Goal: Task Accomplishment & Management: Manage account settings

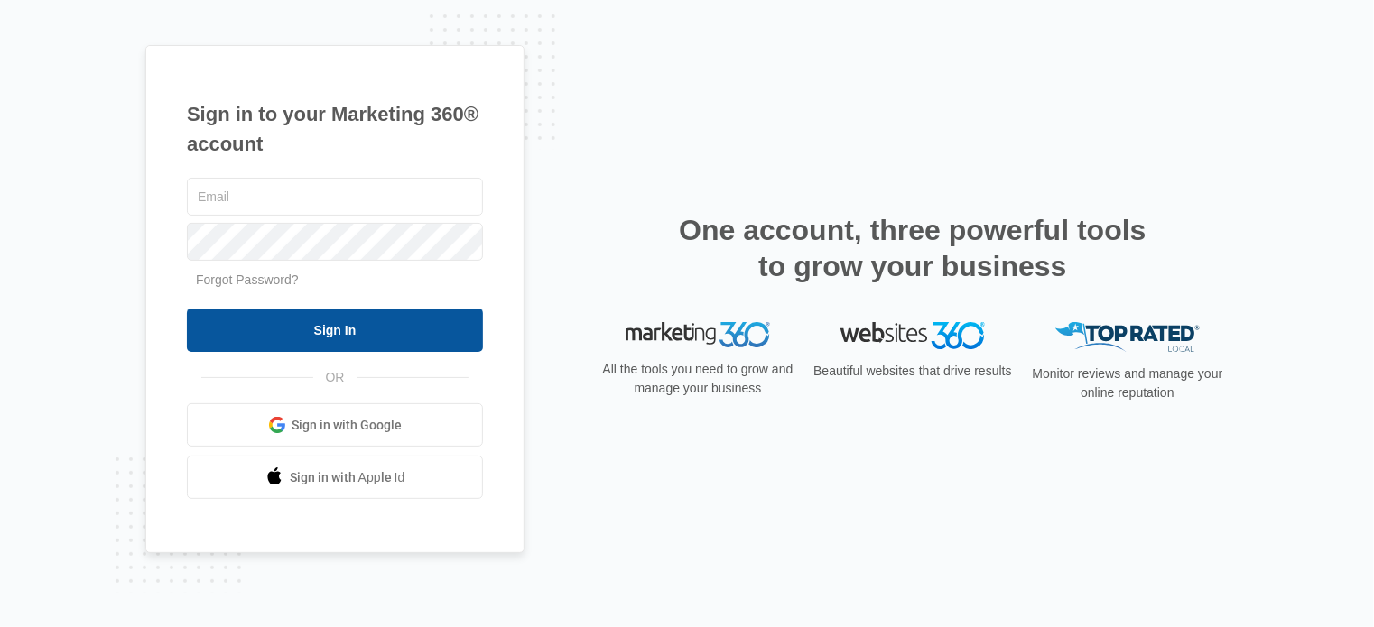
type input "[EMAIL_ADDRESS][DOMAIN_NAME]"
click at [357, 328] on input "Sign In" at bounding box center [335, 330] width 296 height 43
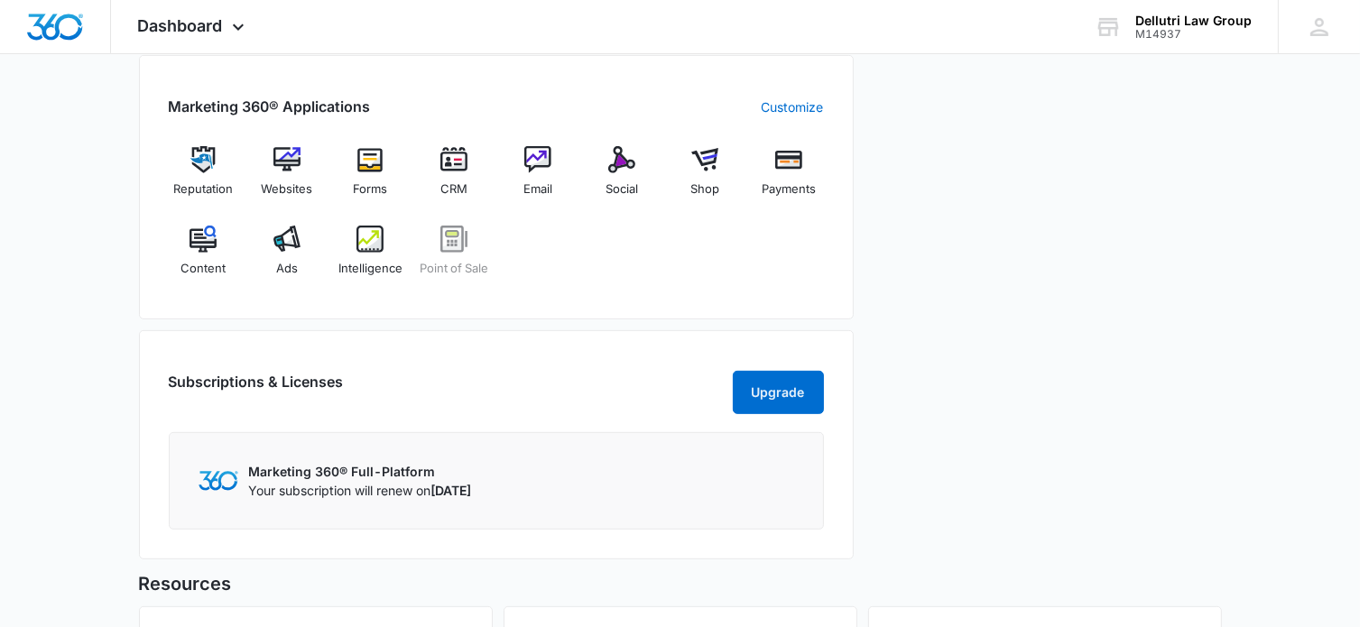
scroll to position [705, 0]
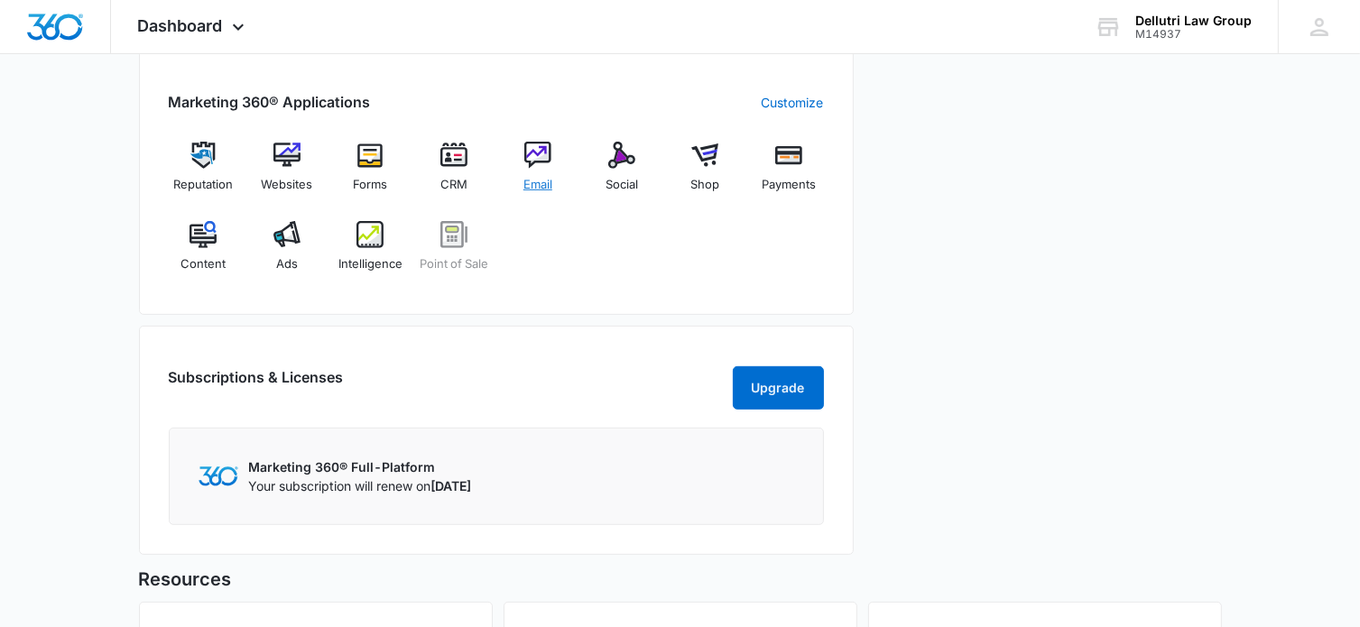
click at [542, 155] on img at bounding box center [537, 155] width 27 height 27
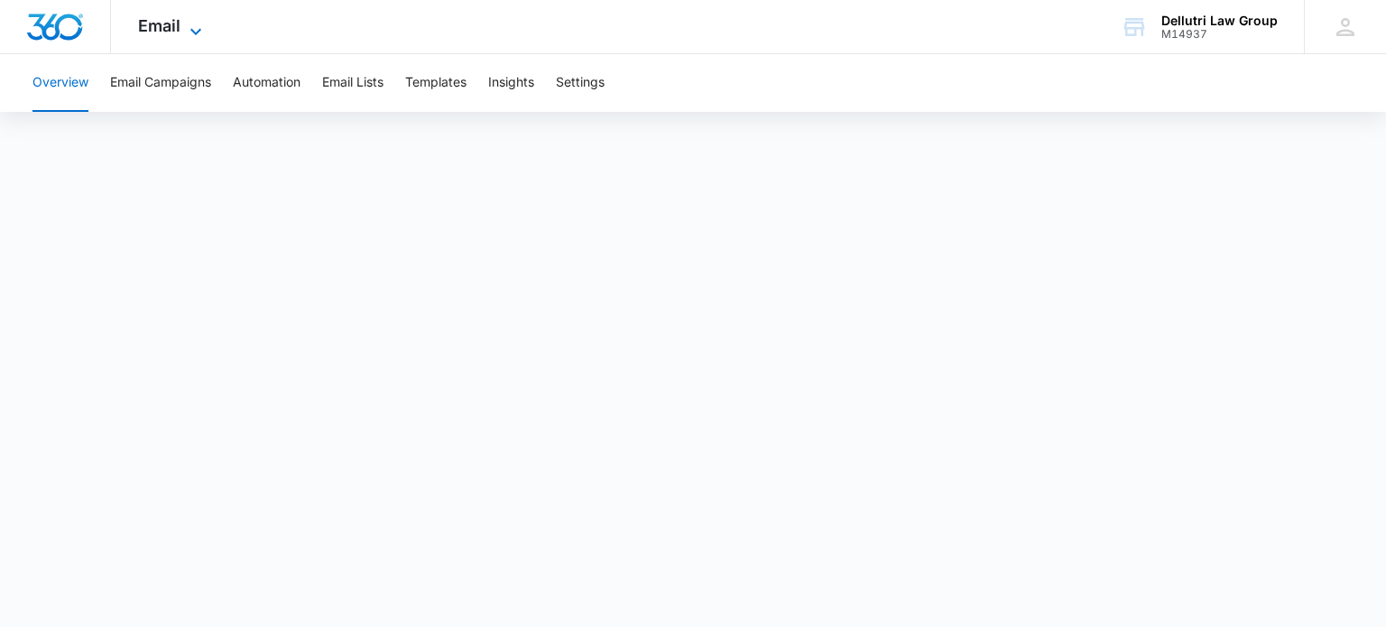
click at [188, 31] on icon at bounding box center [196, 32] width 22 height 22
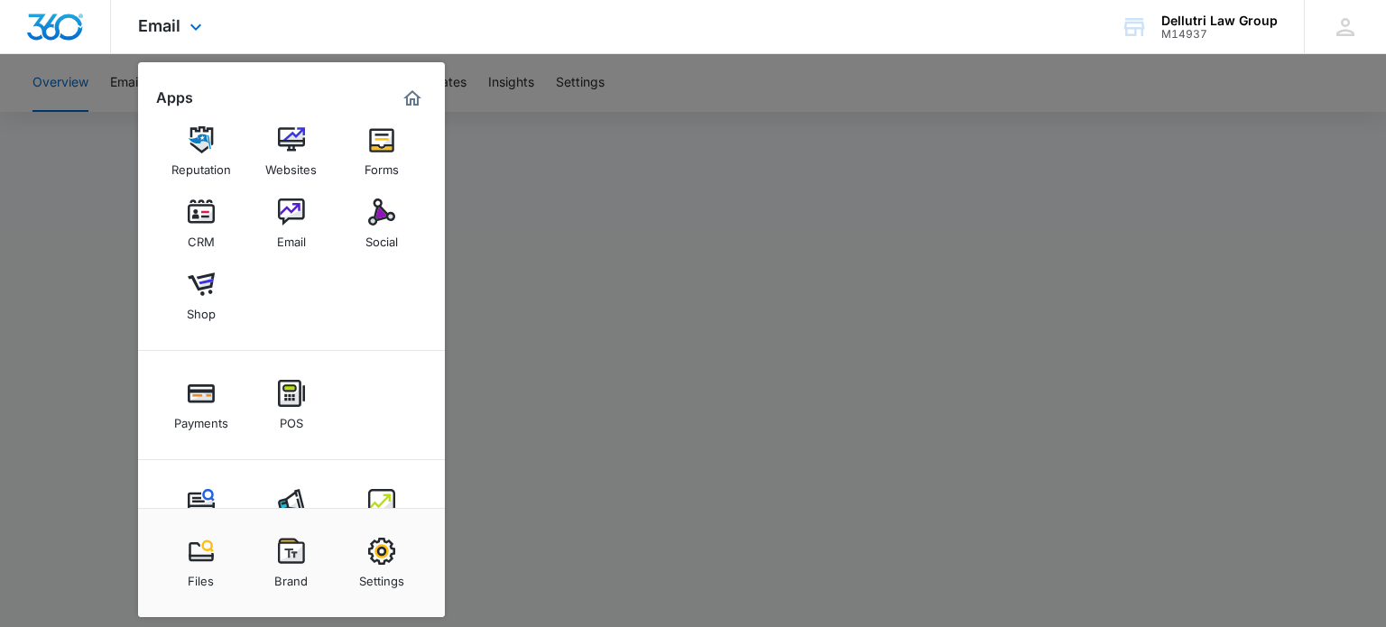
scroll to position [17, 0]
click at [288, 209] on img at bounding box center [291, 210] width 27 height 27
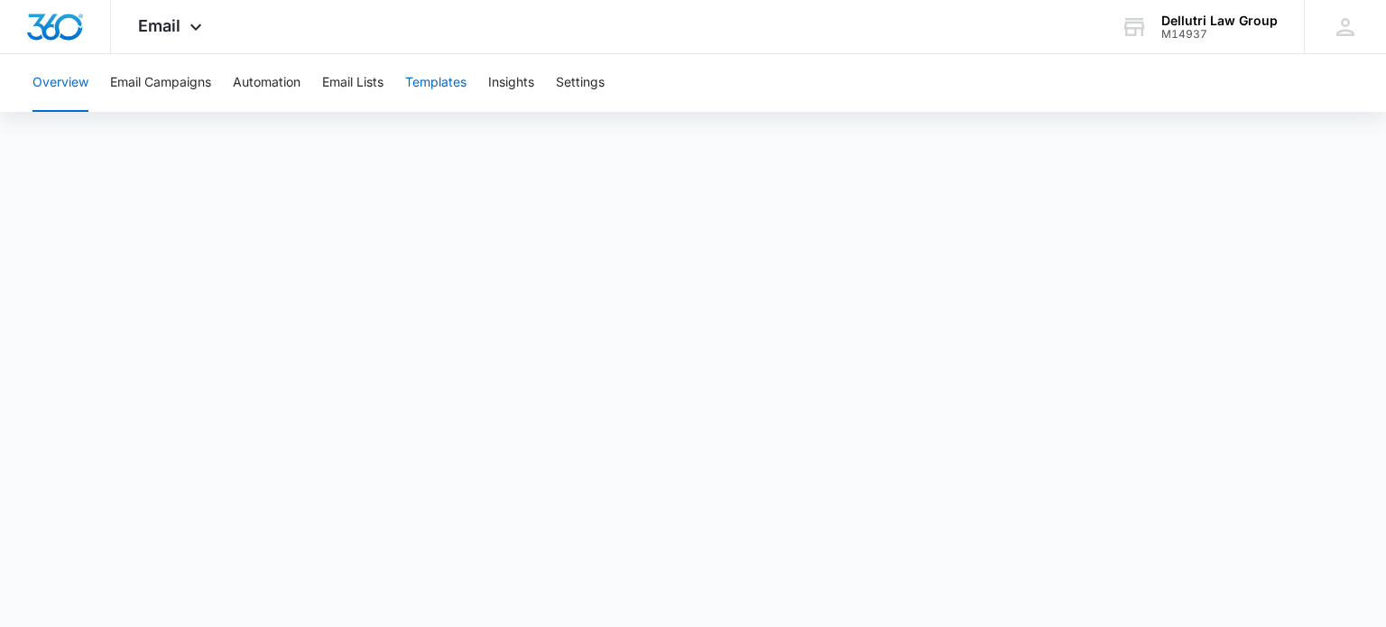
click at [444, 82] on button "Templates" at bounding box center [435, 83] width 61 height 58
click at [162, 85] on button "Email Campaigns" at bounding box center [160, 83] width 101 height 58
click at [63, 86] on button "Overview" at bounding box center [60, 83] width 56 height 58
click at [147, 84] on button "Email Campaigns" at bounding box center [160, 83] width 101 height 58
